Goal: Use online tool/utility: Utilize a website feature to perform a specific function

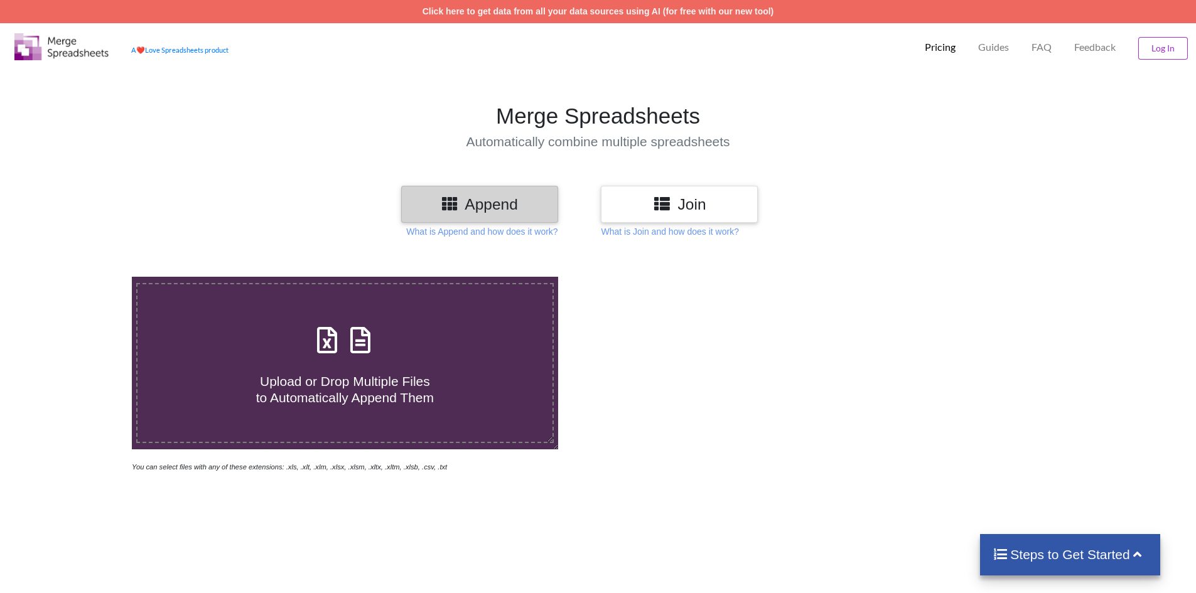
click at [451, 376] on h4 "Upload or Drop Multiple Files to Automatically Append Them" at bounding box center [345, 382] width 415 height 48
click at [85, 277] on input "Upload or Drop Multiple Files to Automatically Append Them" at bounding box center [85, 277] width 0 height 0
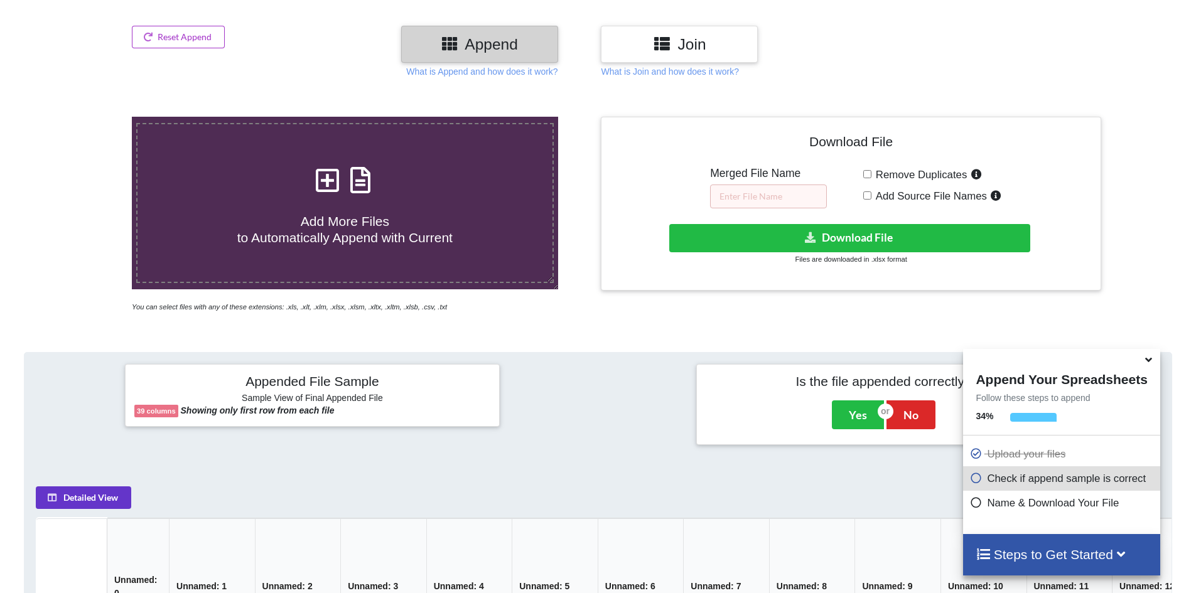
scroll to position [136, 0]
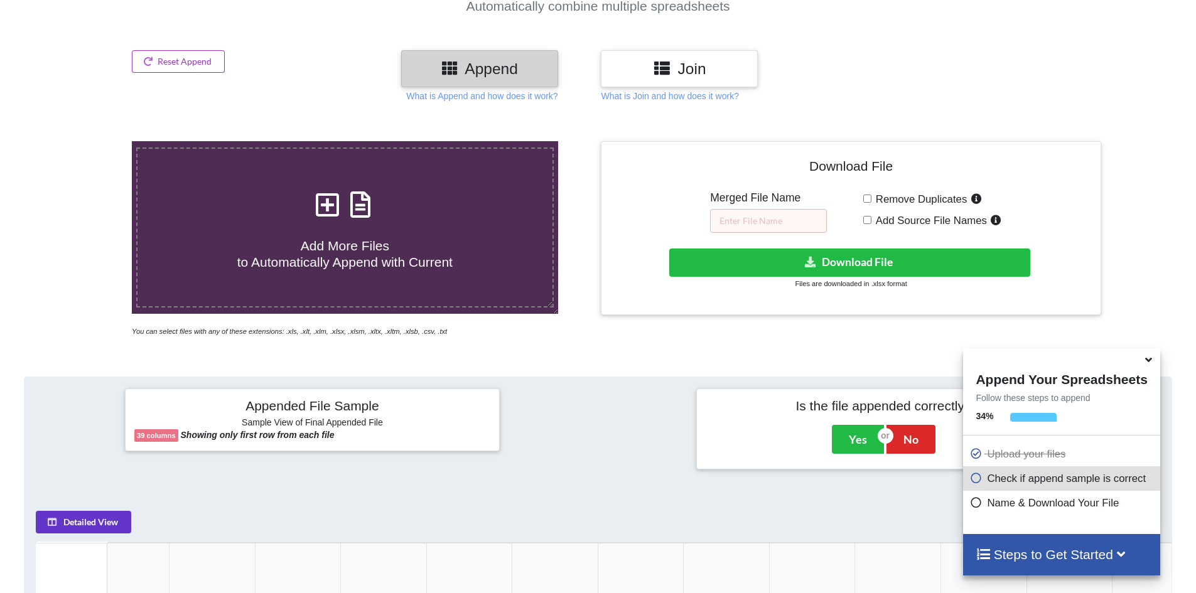
click at [323, 232] on h4 "Add More Files to Automatically Append with Current" at bounding box center [345, 246] width 415 height 48
click at [85, 141] on input "Add More Files to Automatically Append with Current" at bounding box center [85, 141] width 0 height 0
type input "C:\fakepath\50 Pcs Silver CHJ005-2.xls"
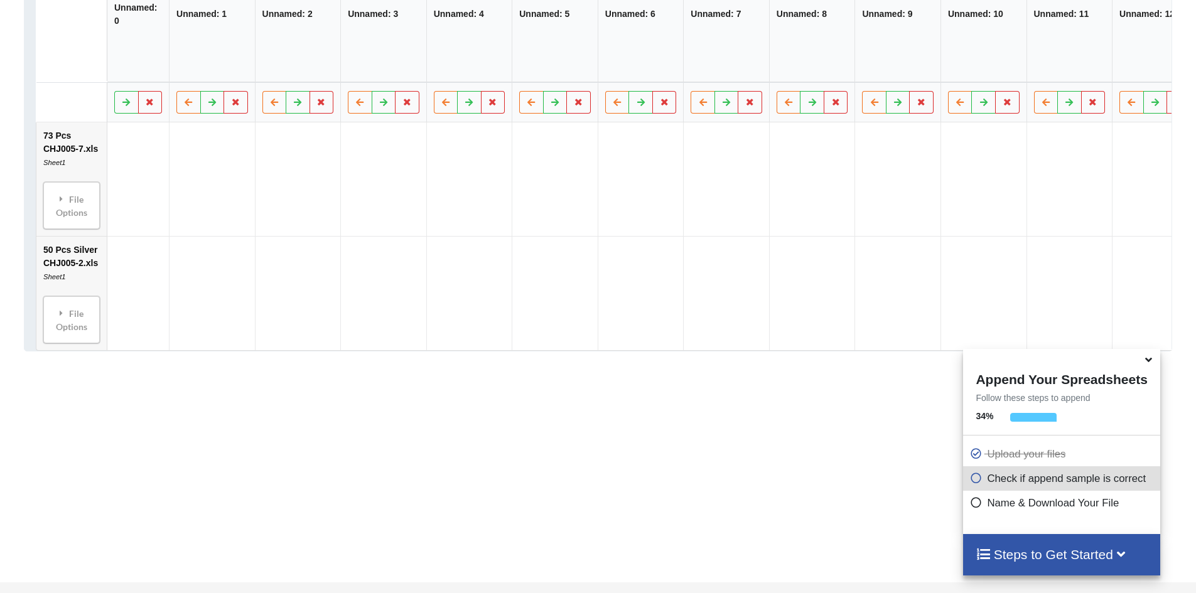
scroll to position [762, 0]
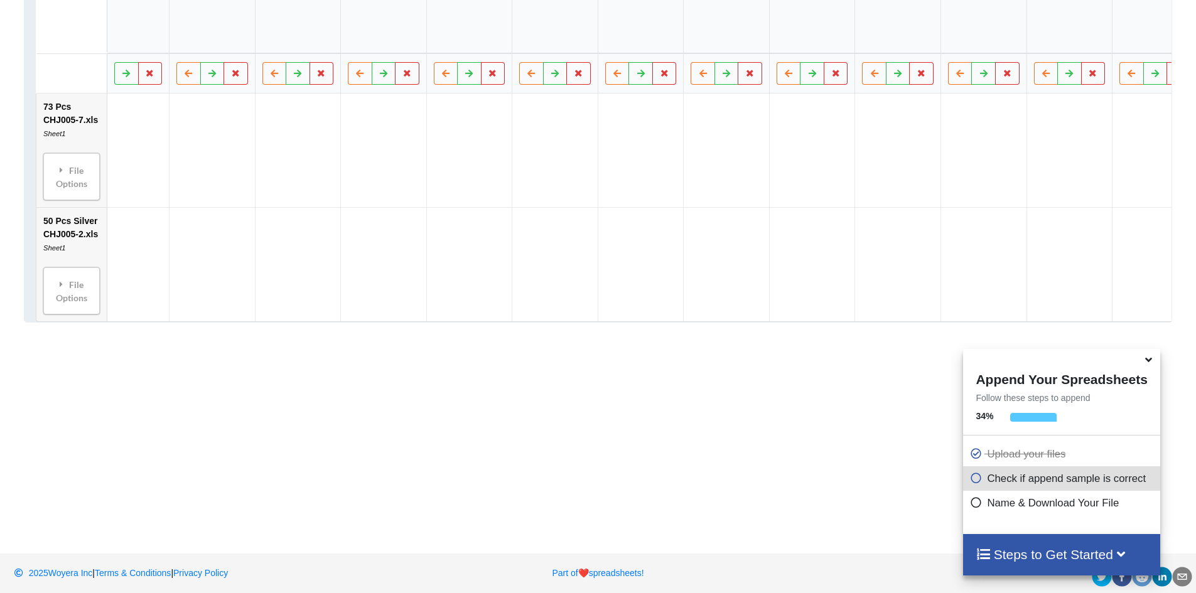
click at [1147, 363] on icon at bounding box center [1148, 357] width 13 height 11
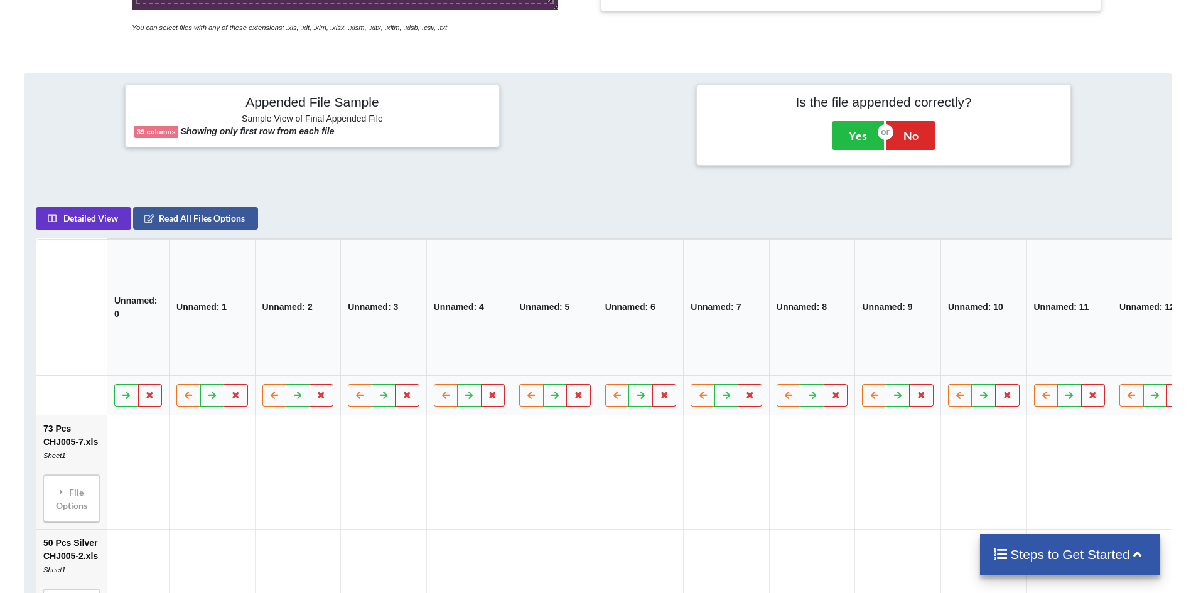
scroll to position [385, 0]
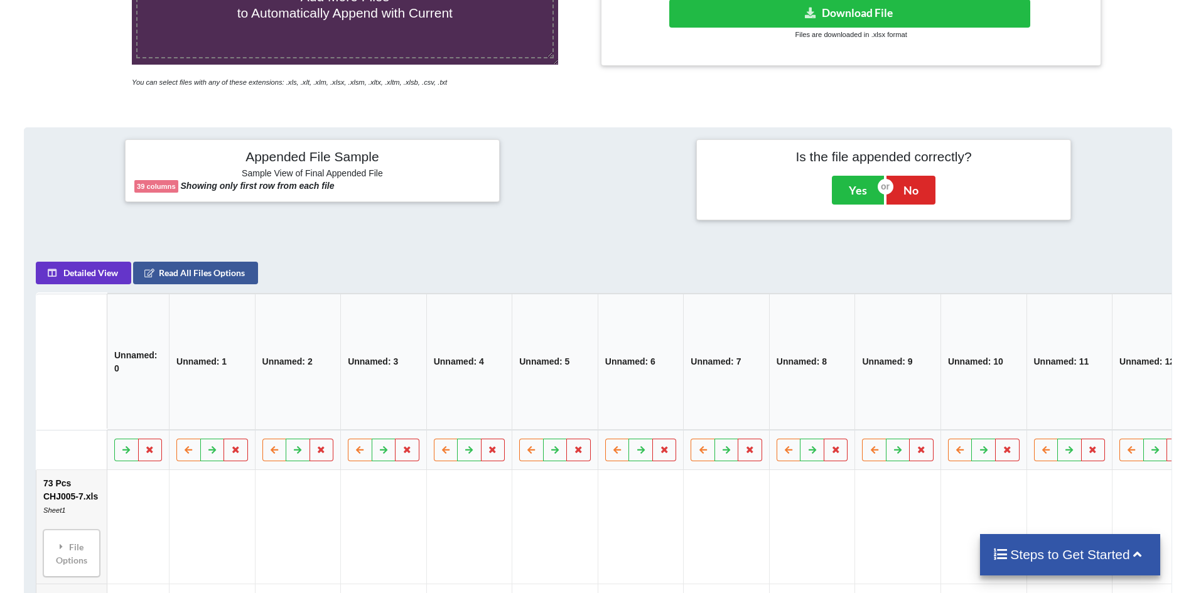
click at [1010, 548] on h4 "Steps to Get Started" at bounding box center [1070, 555] width 155 height 16
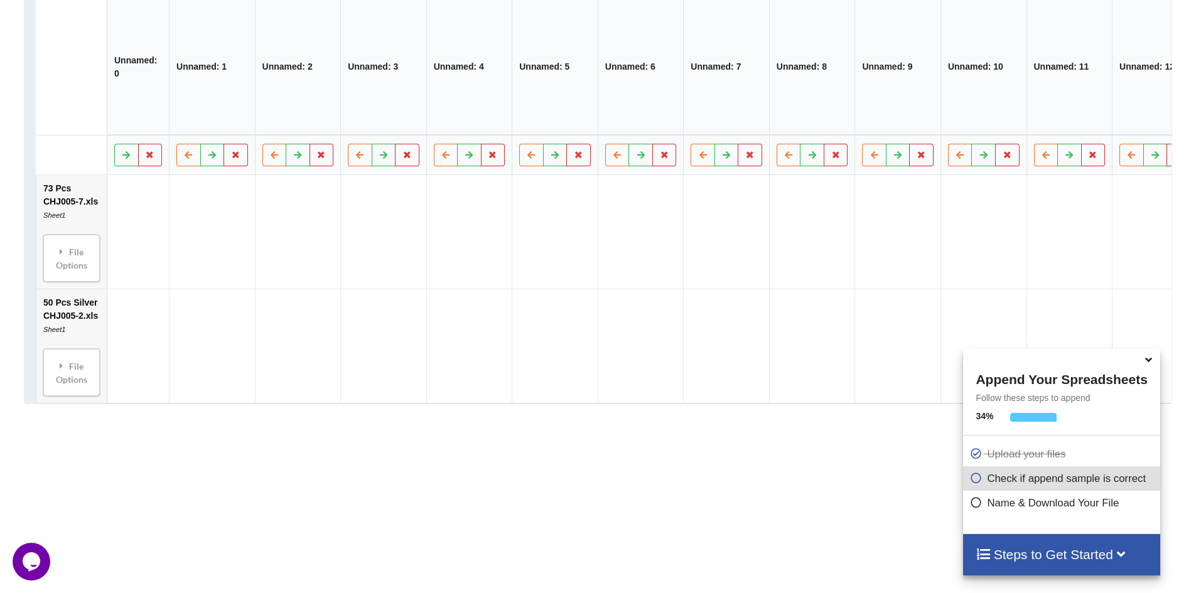
scroll to position [699, 0]
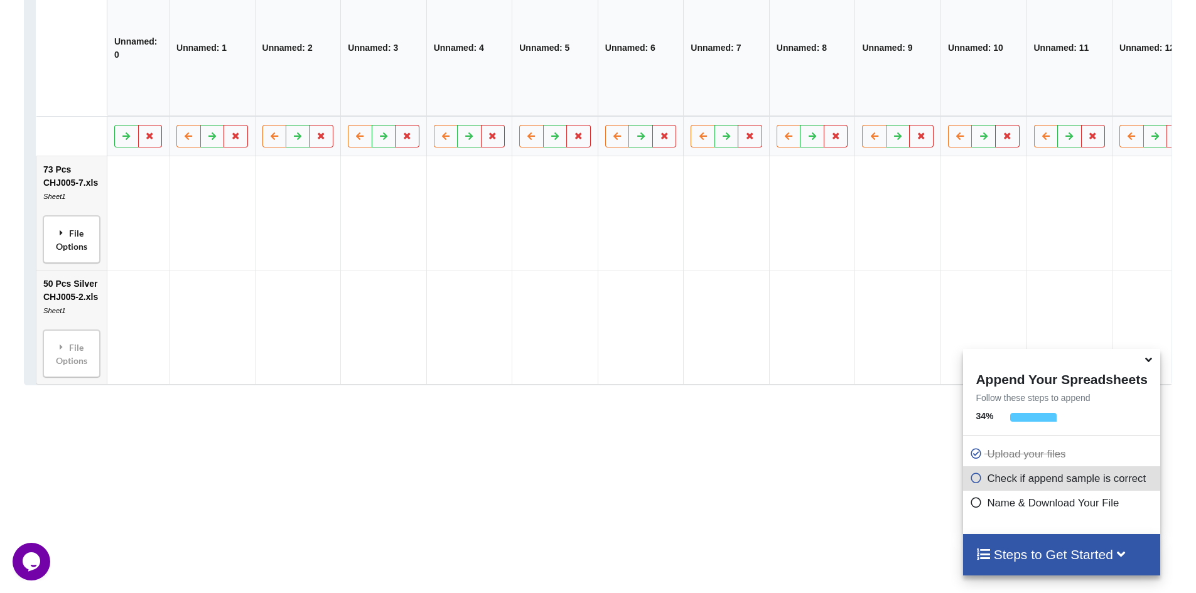
click at [93, 240] on div "File Options" at bounding box center [71, 240] width 49 height 40
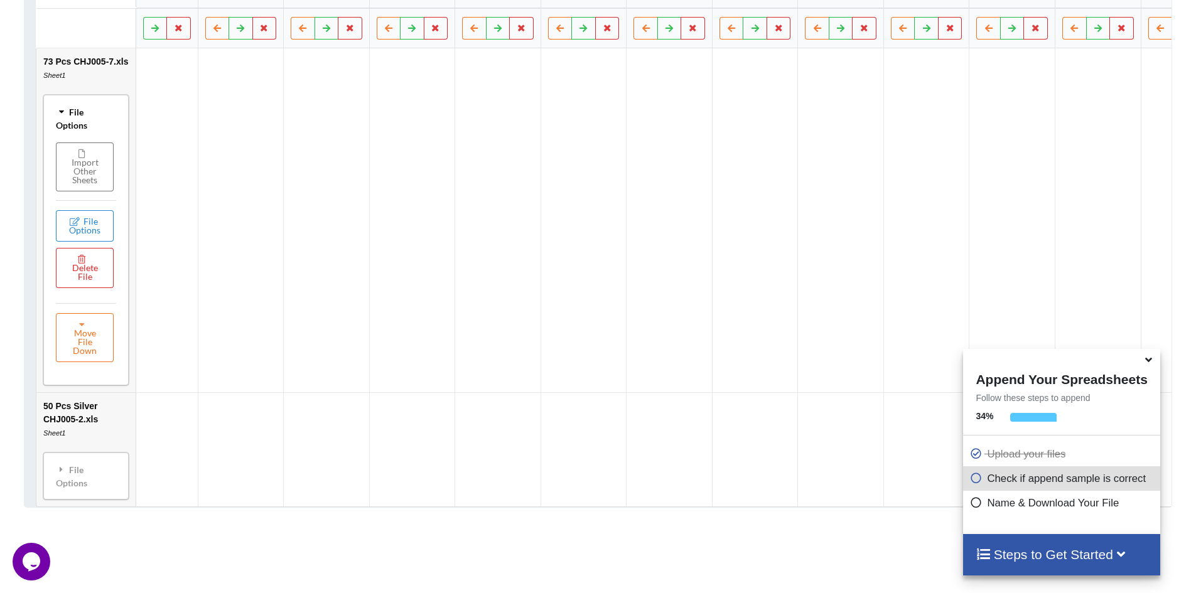
scroll to position [992, 0]
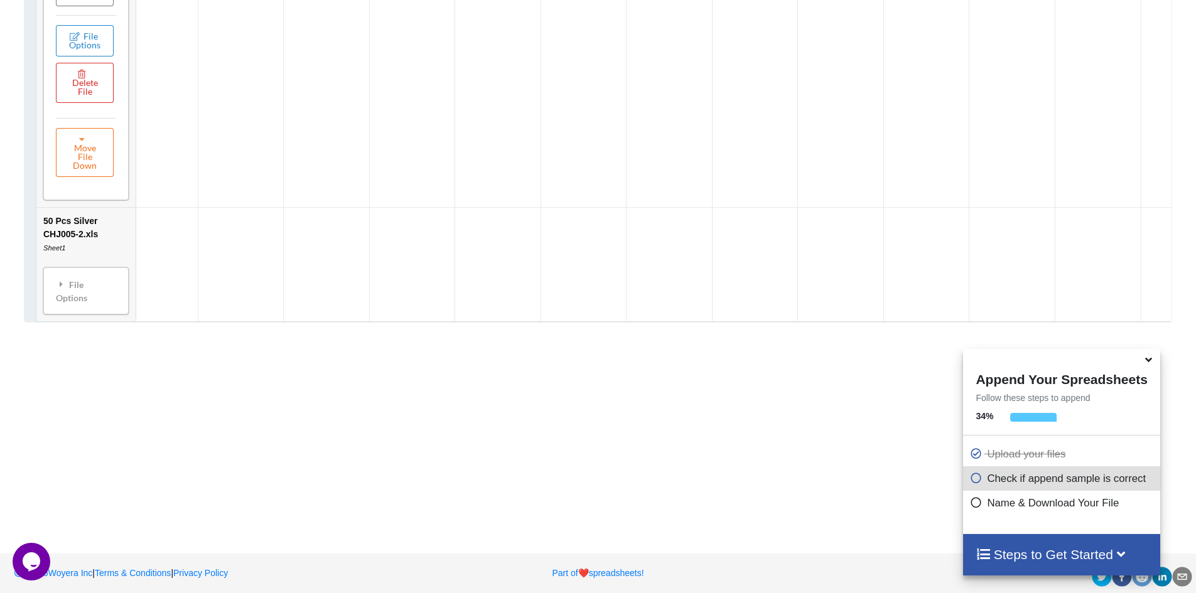
click at [1151, 364] on icon at bounding box center [1148, 357] width 13 height 11
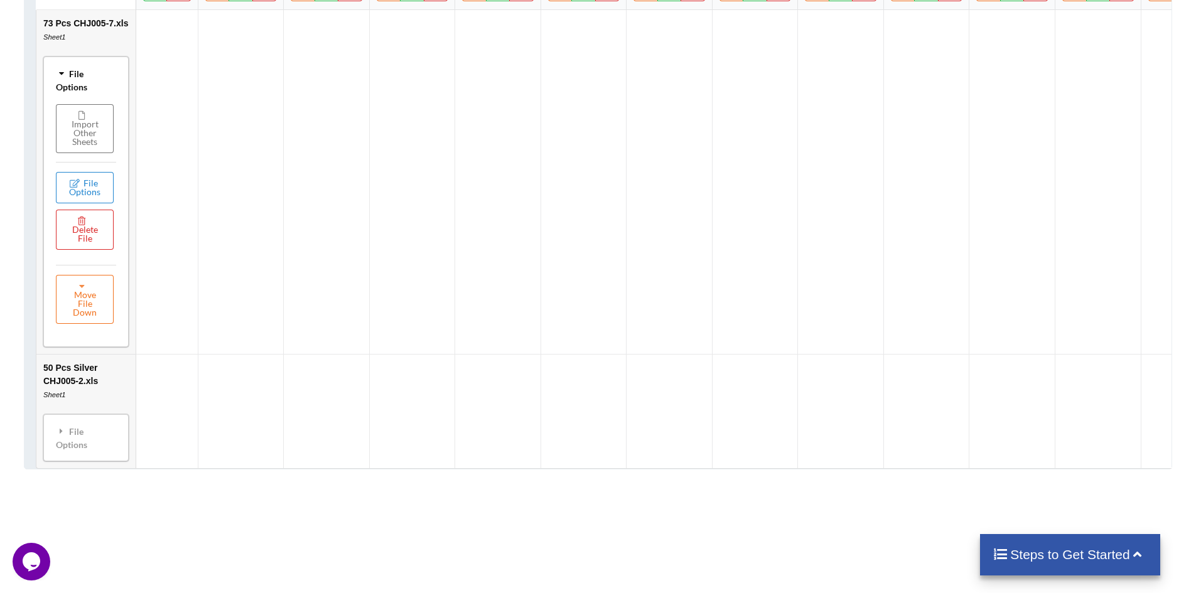
scroll to position [804, 0]
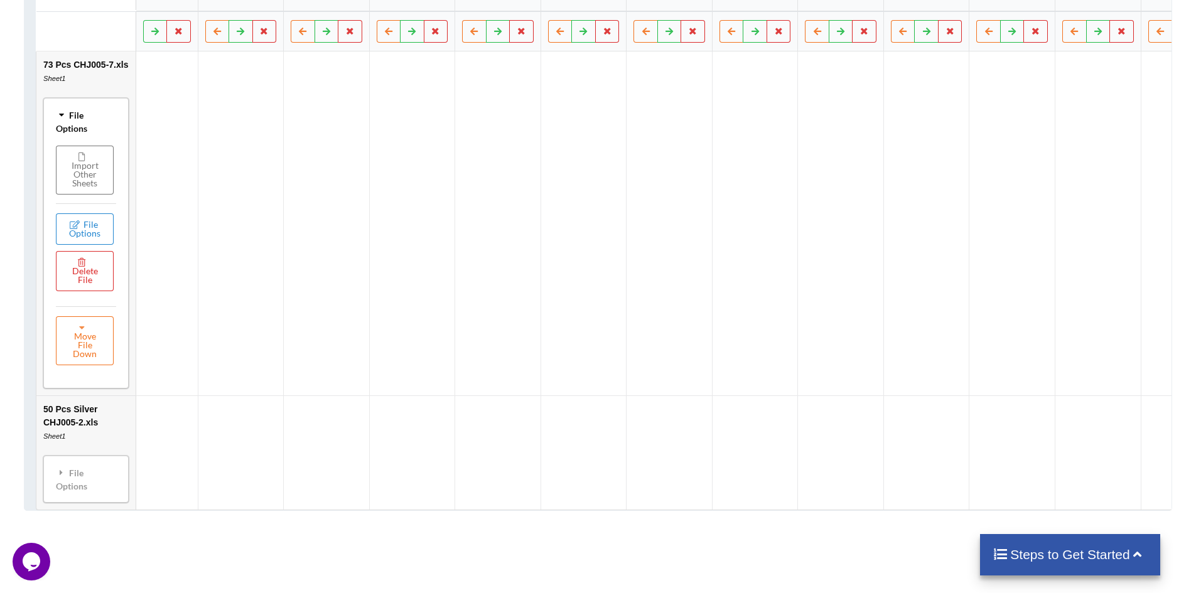
drag, startPoint x: 1030, startPoint y: 426, endPoint x: 1082, endPoint y: 411, distance: 54.3
click at [1082, 411] on td at bounding box center [1098, 453] width 86 height 114
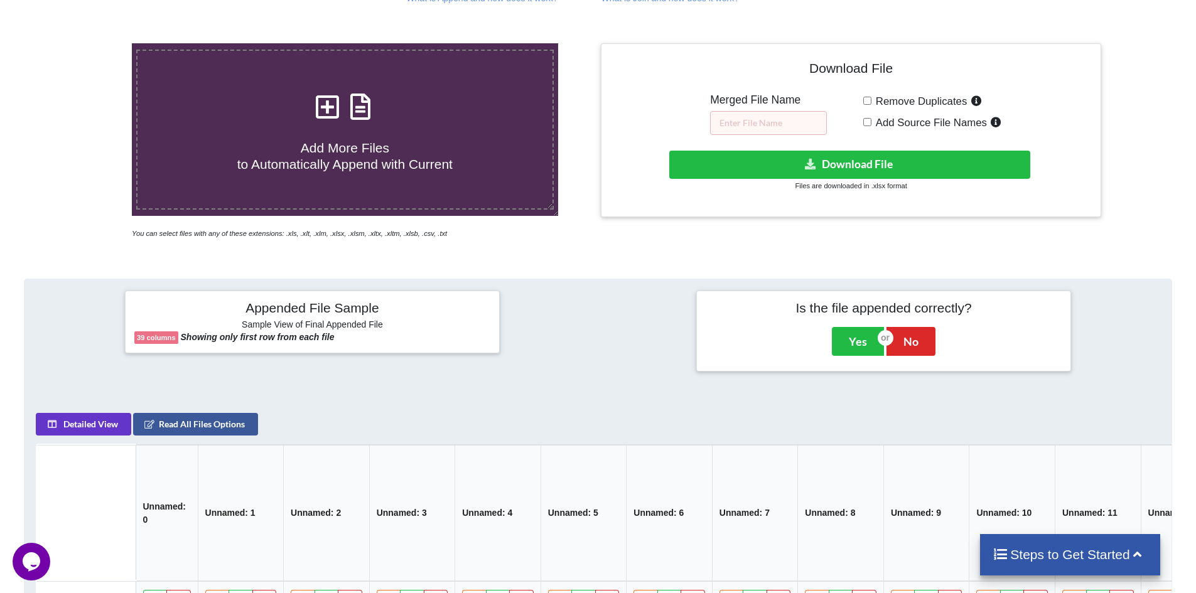
scroll to position [176, 0]
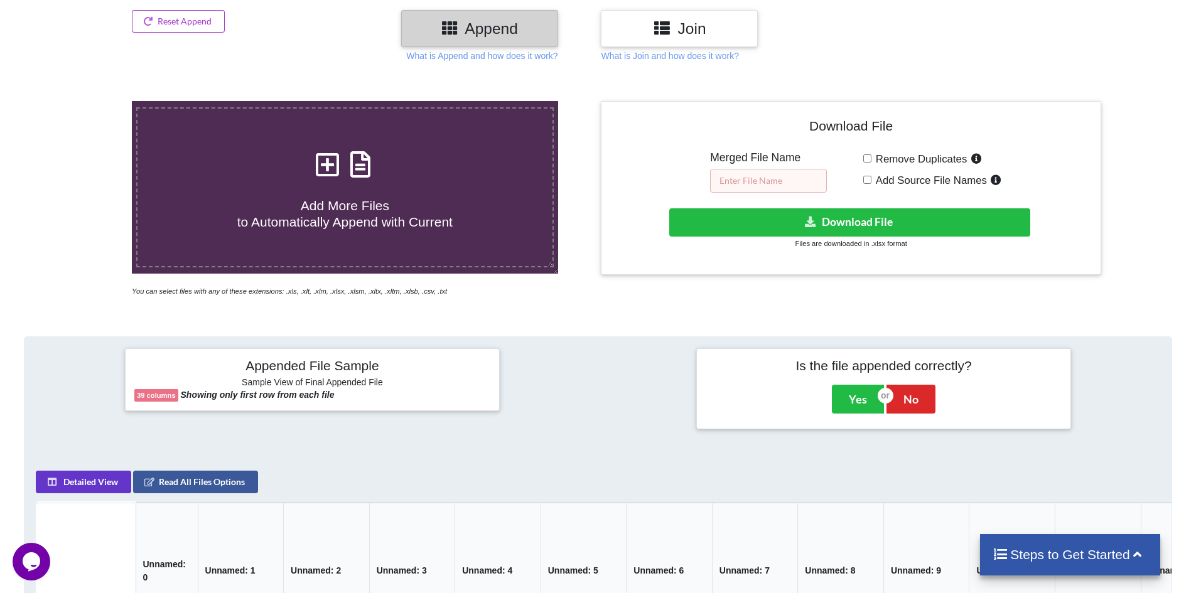
click at [818, 180] on input "text" at bounding box center [768, 181] width 117 height 24
